Goal: Navigation & Orientation: Find specific page/section

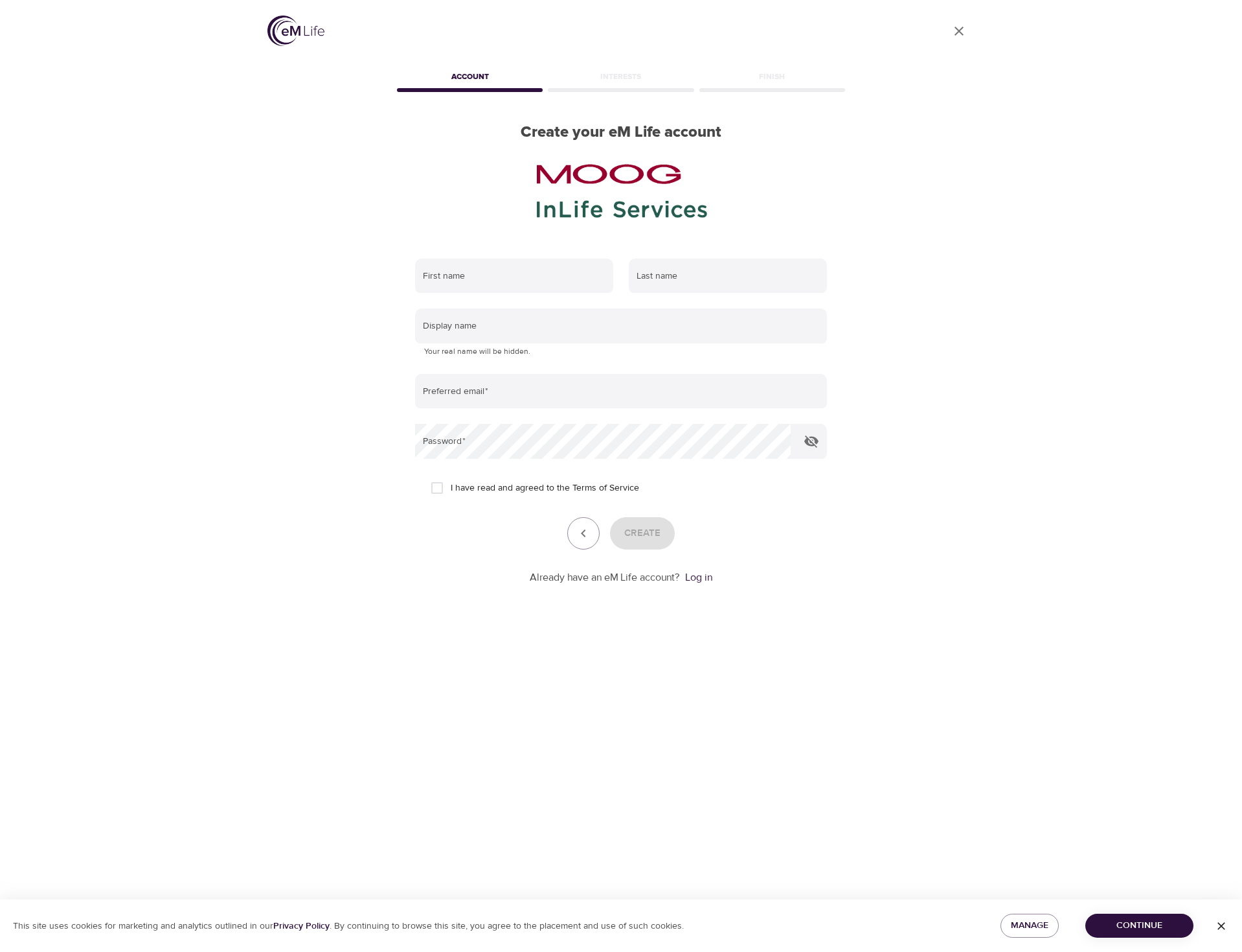
click at [966, 35] on icon "User Profile" at bounding box center [959, 31] width 16 height 16
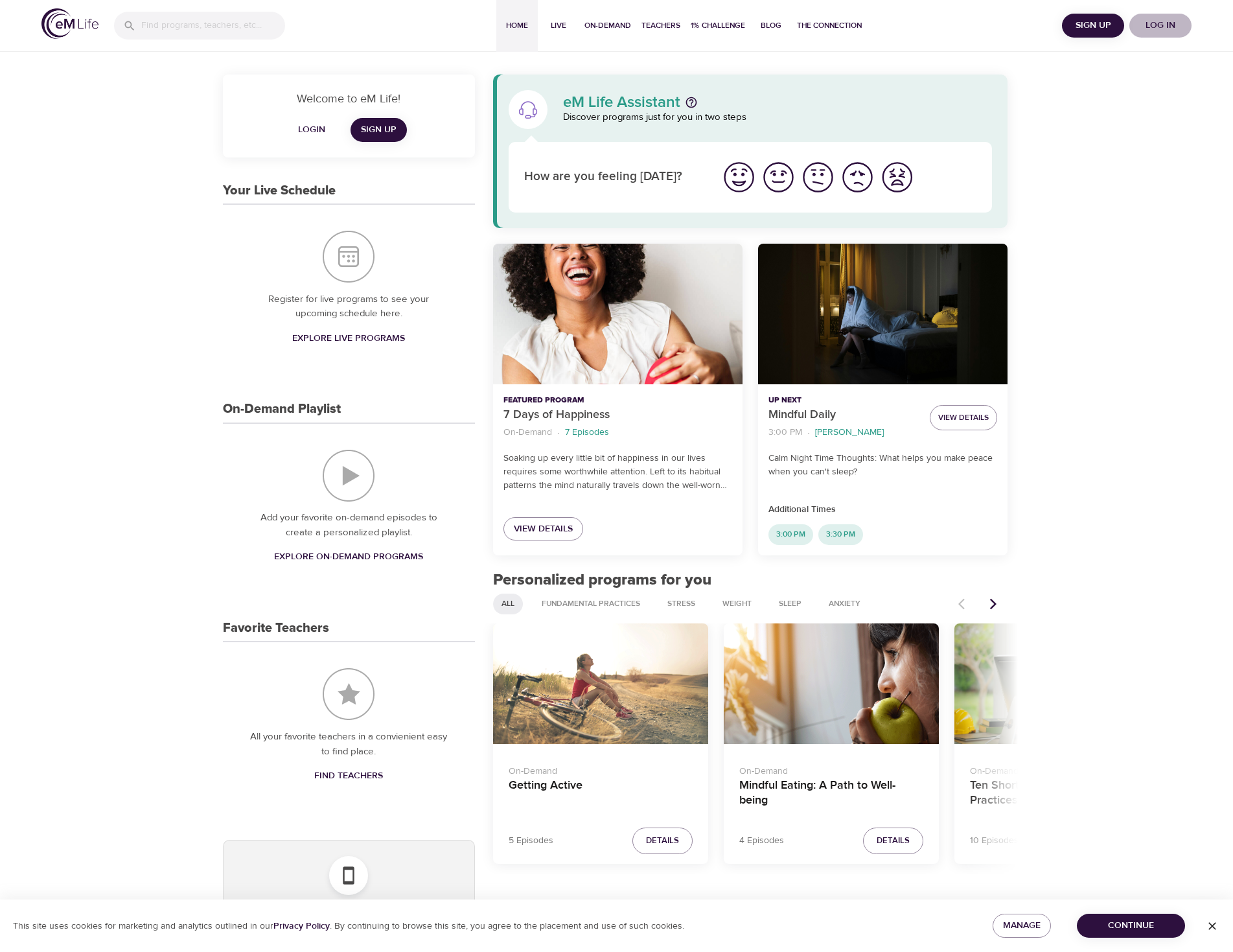
click at [1147, 25] on span "Log in" at bounding box center [1160, 26] width 52 height 17
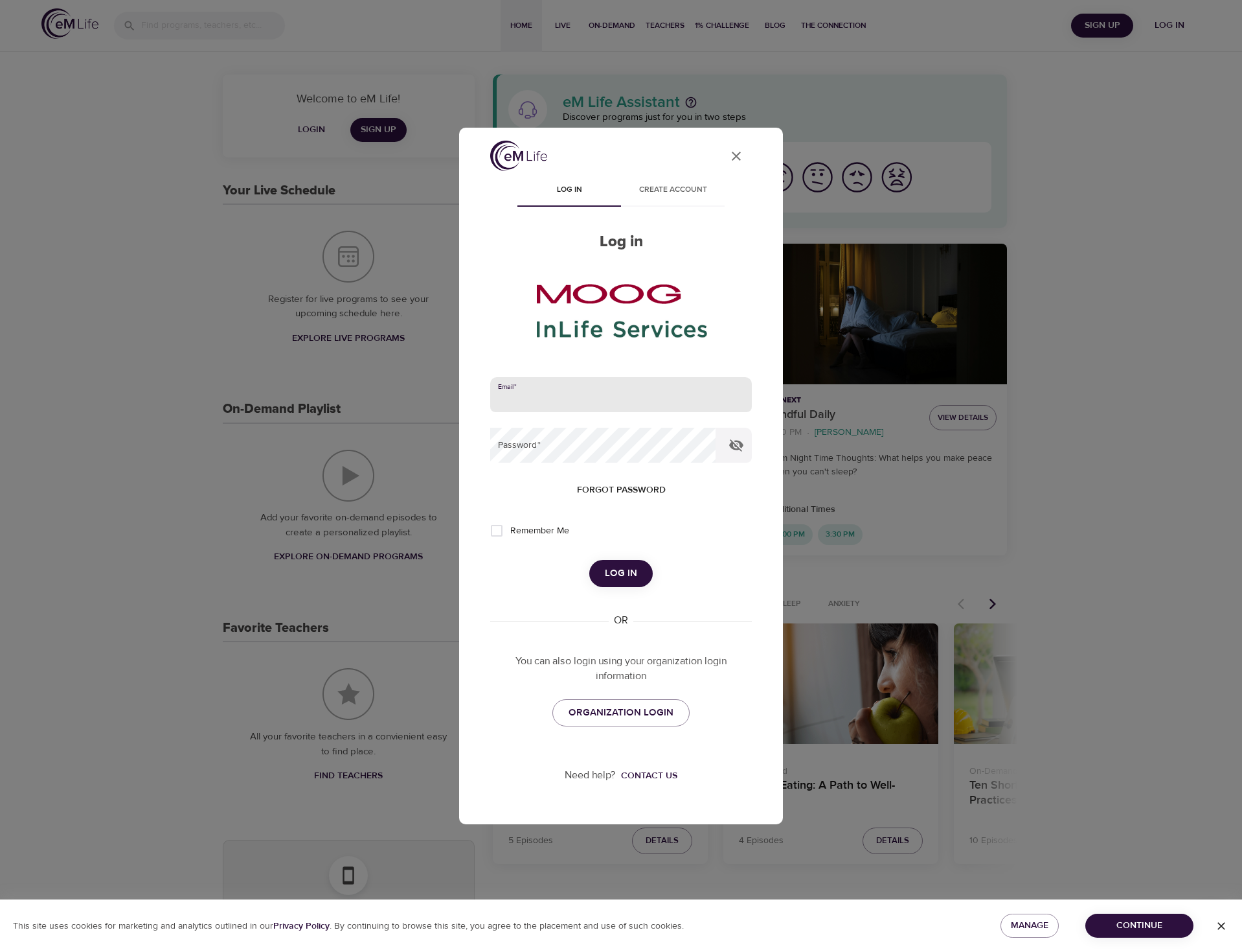
click at [626, 401] on input "email" at bounding box center [621, 395] width 262 height 35
type input "[EMAIL_ADDRESS][DOMAIN_NAME]"
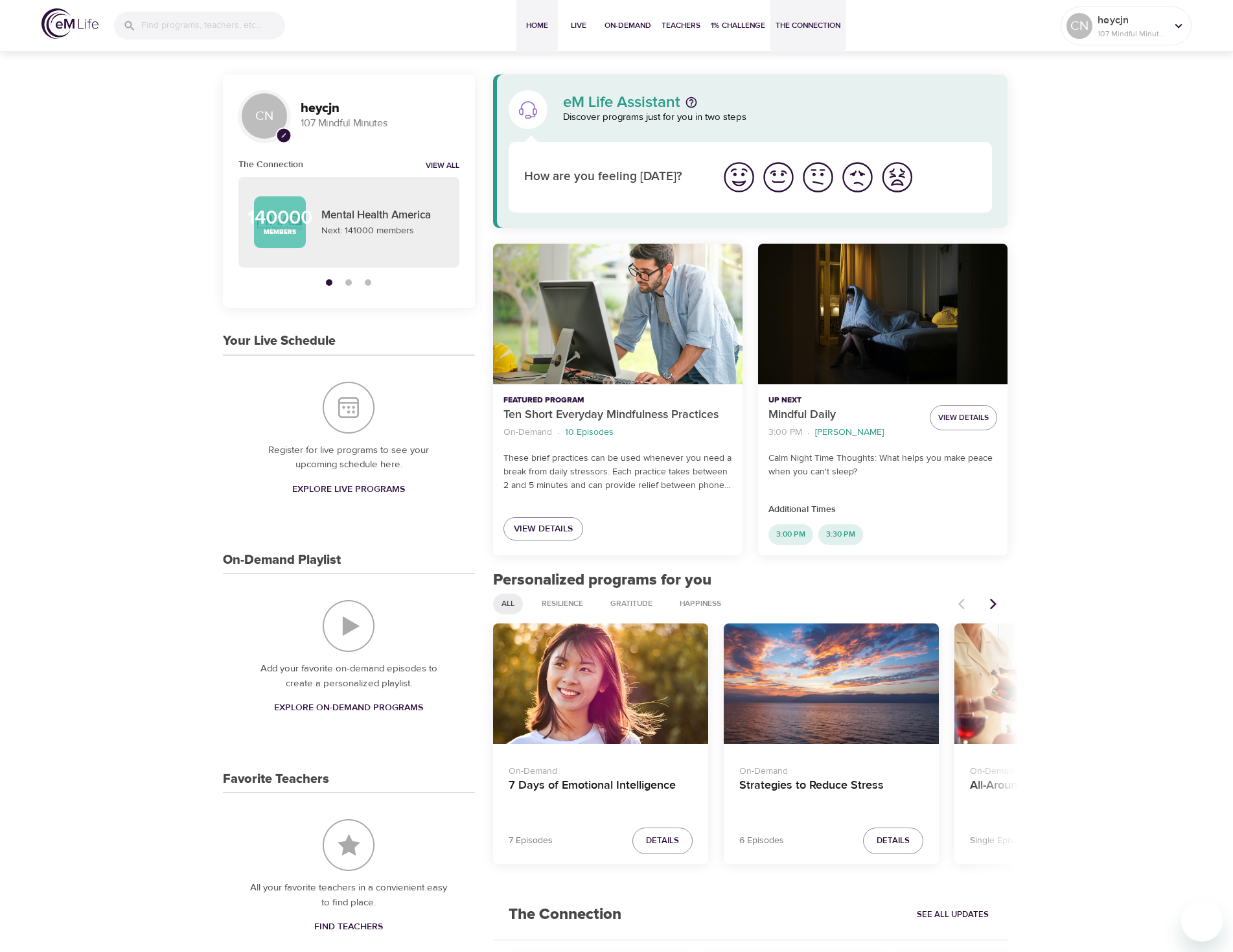
click at [795, 23] on span "The Connection" at bounding box center [808, 26] width 65 height 14
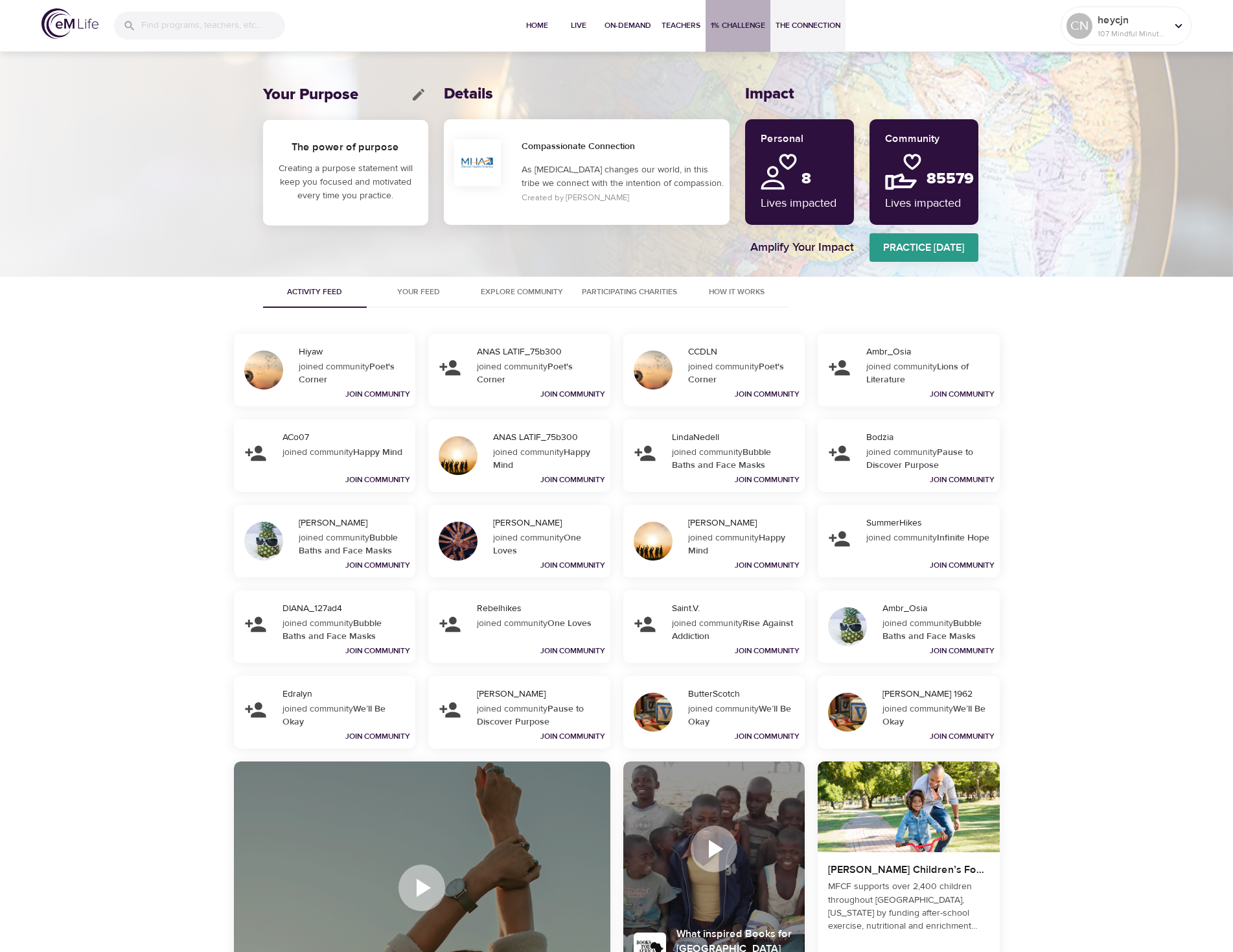
click at [747, 26] on span "1% Challenge" at bounding box center [738, 26] width 55 height 14
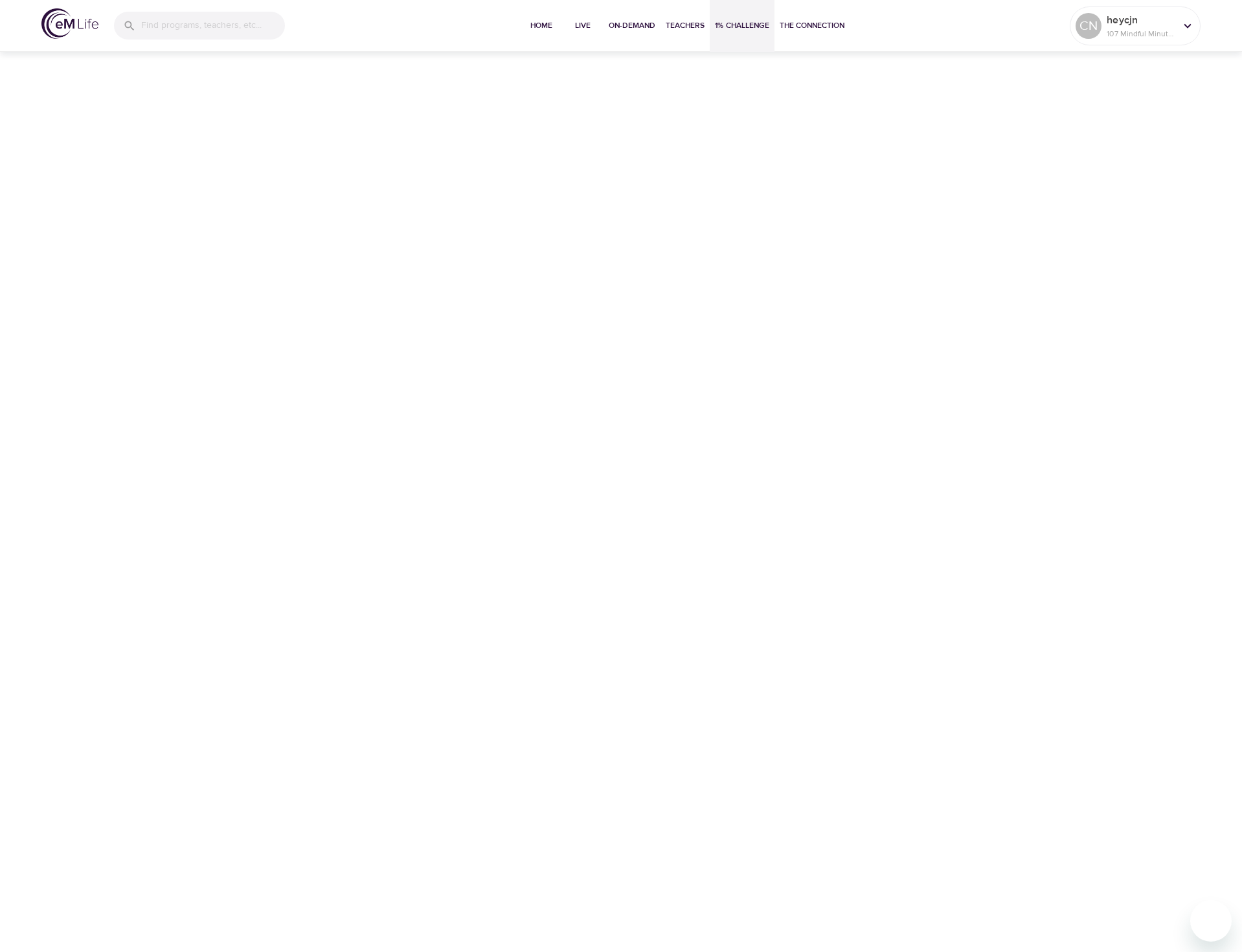
click at [302, 32] on div "Home Live On-Demand Teachers 1% Challenge The Connection" at bounding box center [686, 26] width 770 height 52
click at [550, 29] on span "Home" at bounding box center [541, 26] width 31 height 14
